Goal: Entertainment & Leisure: Consume media (video, audio)

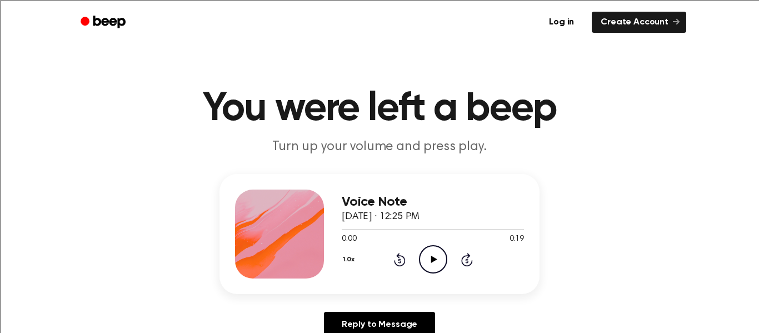
click at [435, 261] on icon "Play Audio" at bounding box center [433, 259] width 28 height 28
click at [438, 263] on icon "Pause Audio" at bounding box center [433, 259] width 28 height 28
click at [398, 260] on icon "Rewind 5 seconds" at bounding box center [399, 259] width 12 height 14
click at [433, 254] on icon "Play Audio" at bounding box center [433, 259] width 28 height 28
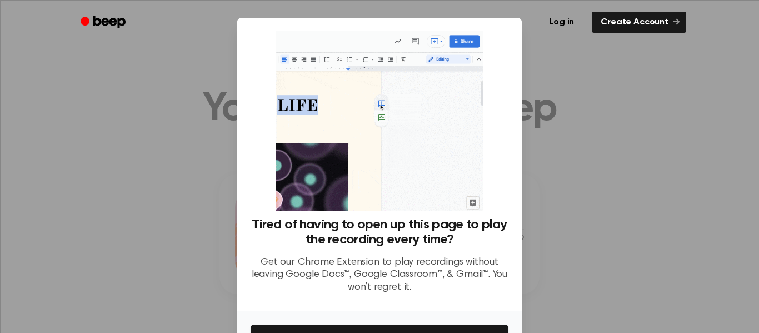
click at [672, 167] on div at bounding box center [379, 166] width 759 height 333
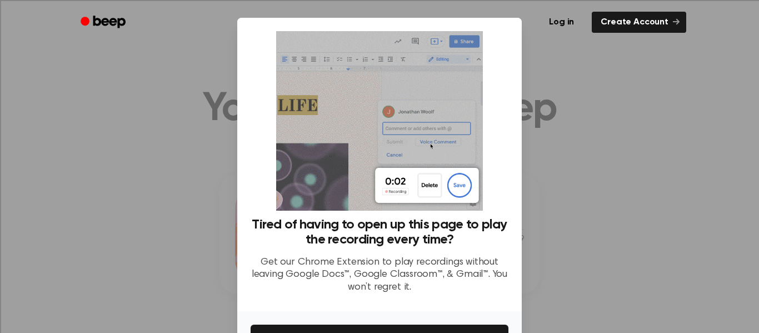
click at [93, 172] on div at bounding box center [379, 166] width 759 height 333
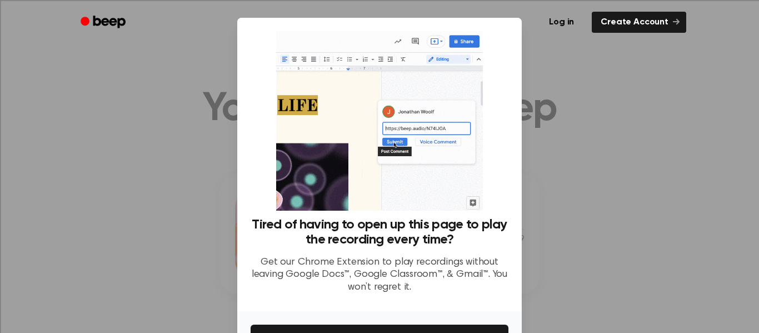
click at [93, 172] on div at bounding box center [379, 166] width 759 height 333
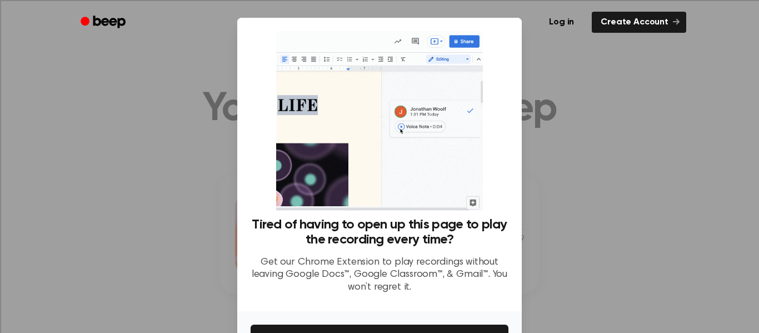
click at [93, 172] on div at bounding box center [379, 166] width 759 height 333
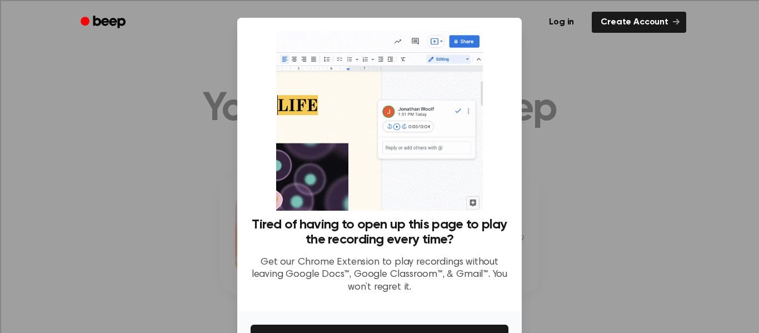
click at [93, 172] on div at bounding box center [379, 166] width 759 height 333
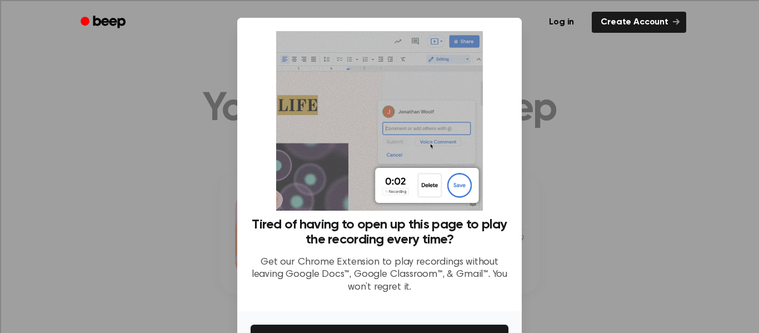
click at [93, 172] on div at bounding box center [379, 166] width 759 height 333
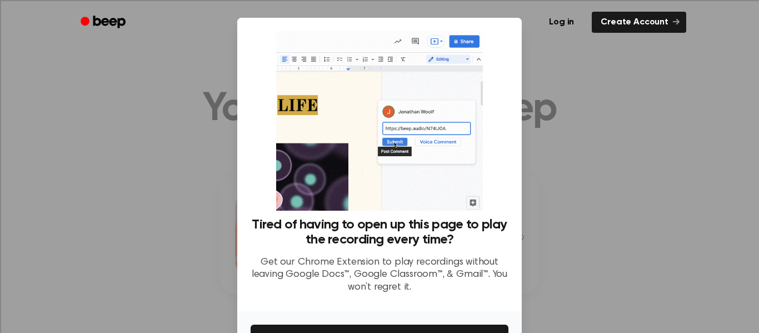
click at [93, 172] on div at bounding box center [379, 166] width 759 height 333
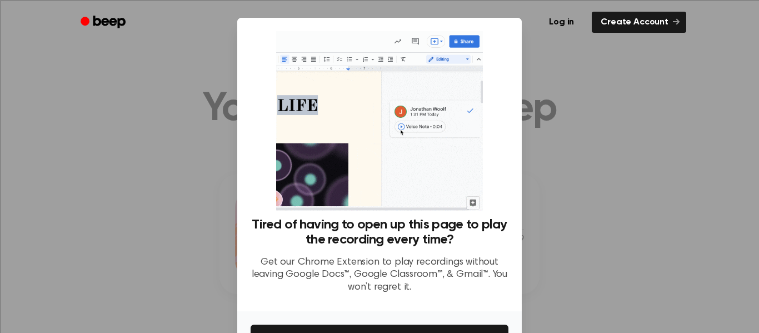
click at [93, 172] on div at bounding box center [379, 166] width 759 height 333
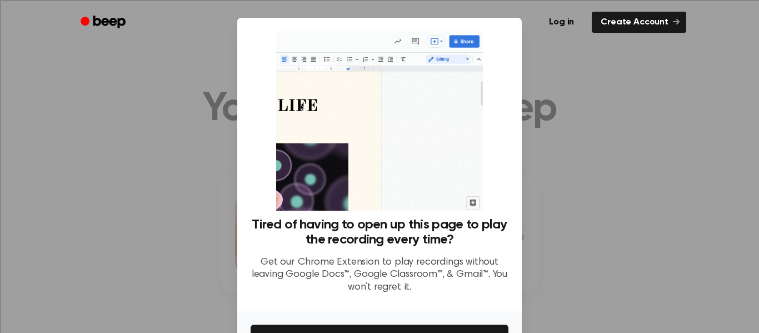
click at [130, 128] on div at bounding box center [379, 166] width 759 height 333
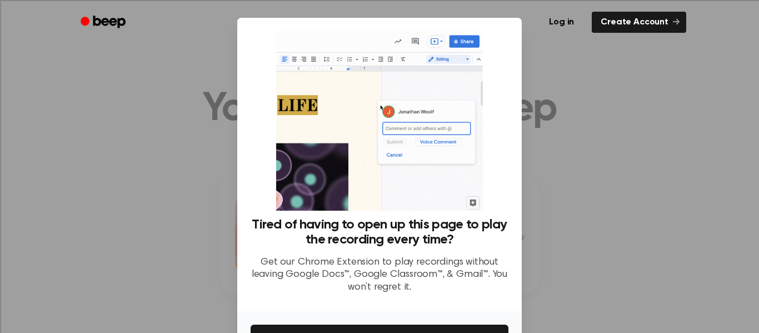
click at [130, 128] on div at bounding box center [379, 166] width 759 height 333
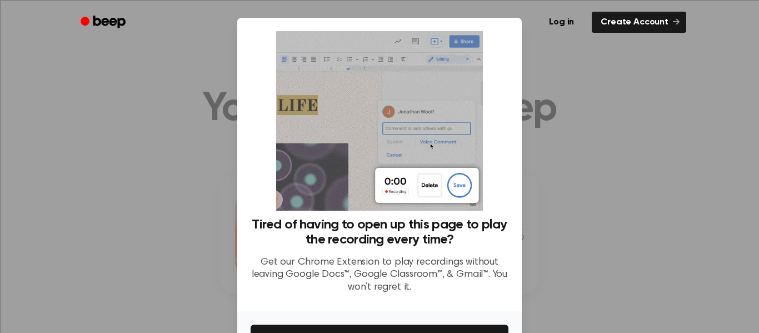
click at [130, 128] on div at bounding box center [379, 166] width 759 height 333
click at [428, 190] on img at bounding box center [379, 121] width 206 height 180
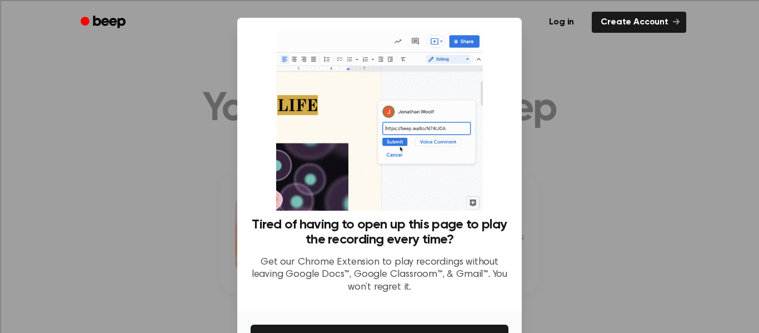
click at [428, 192] on img at bounding box center [379, 121] width 206 height 180
click at [669, 149] on div at bounding box center [379, 166] width 759 height 333
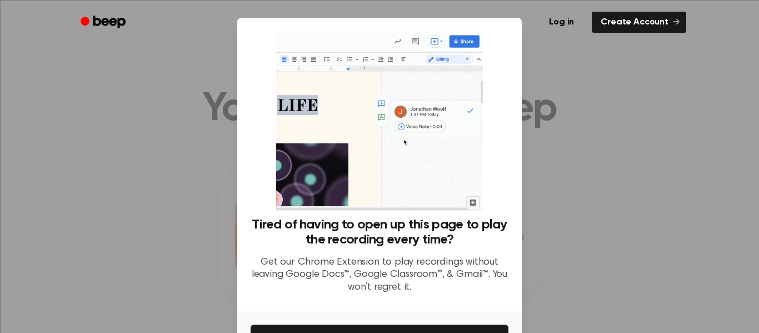
click at [669, 149] on div at bounding box center [379, 166] width 759 height 333
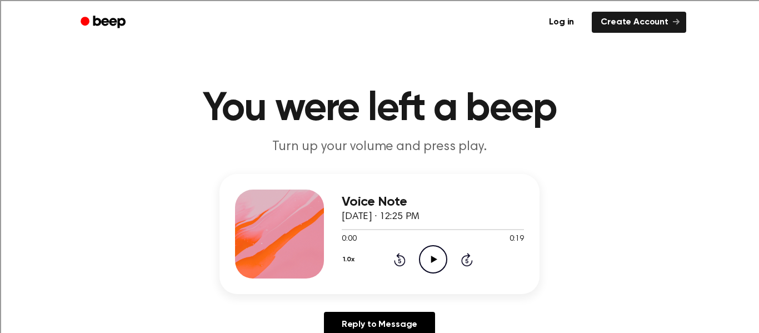
click at [428, 251] on icon "Play Audio" at bounding box center [433, 259] width 28 height 28
click at [436, 262] on icon "Play Audio" at bounding box center [433, 259] width 28 height 28
click at [400, 261] on icon at bounding box center [399, 260] width 3 height 4
click at [400, 261] on icon "Rewind 5 seconds" at bounding box center [399, 259] width 12 height 14
click at [400, 261] on icon at bounding box center [399, 260] width 3 height 4
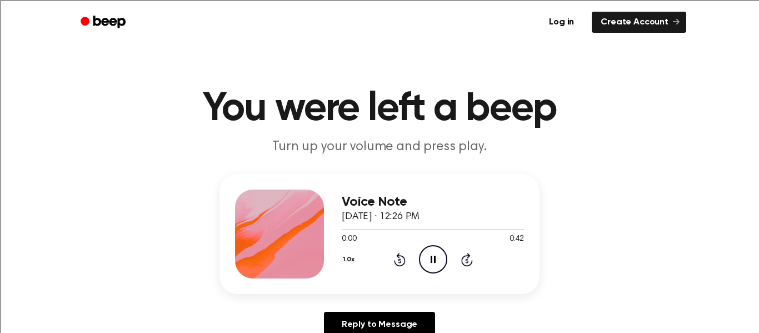
click at [399, 265] on icon at bounding box center [400, 259] width 12 height 13
click at [428, 262] on icon "Play Audio" at bounding box center [433, 259] width 28 height 28
